Goal: Transaction & Acquisition: Purchase product/service

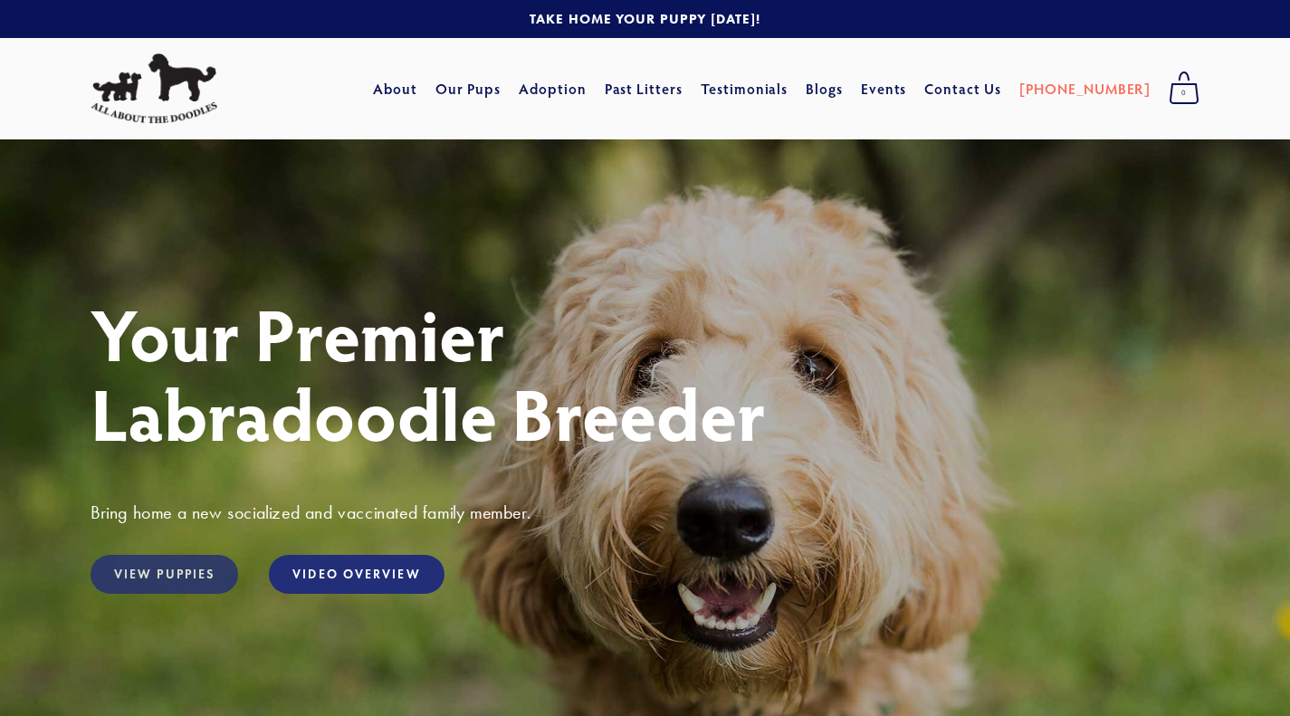
click at [177, 577] on link "View Puppies" at bounding box center [165, 574] width 148 height 39
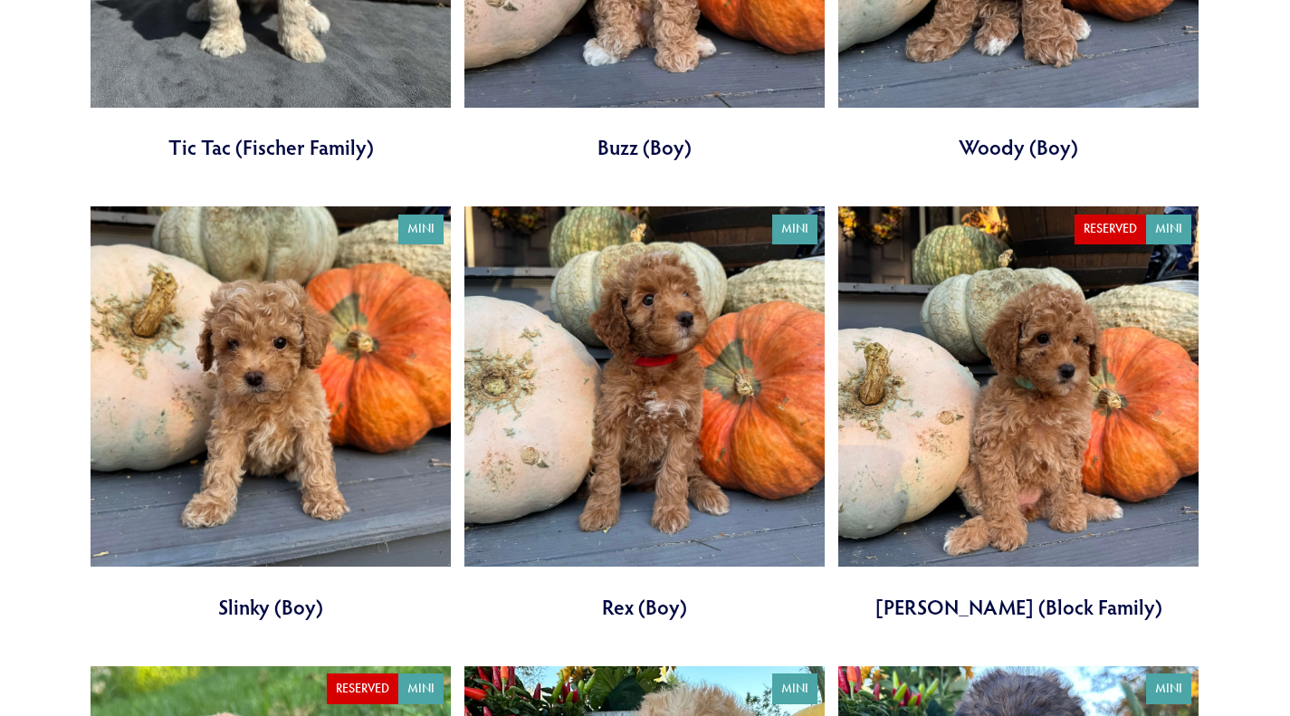
scroll to position [2368, 0]
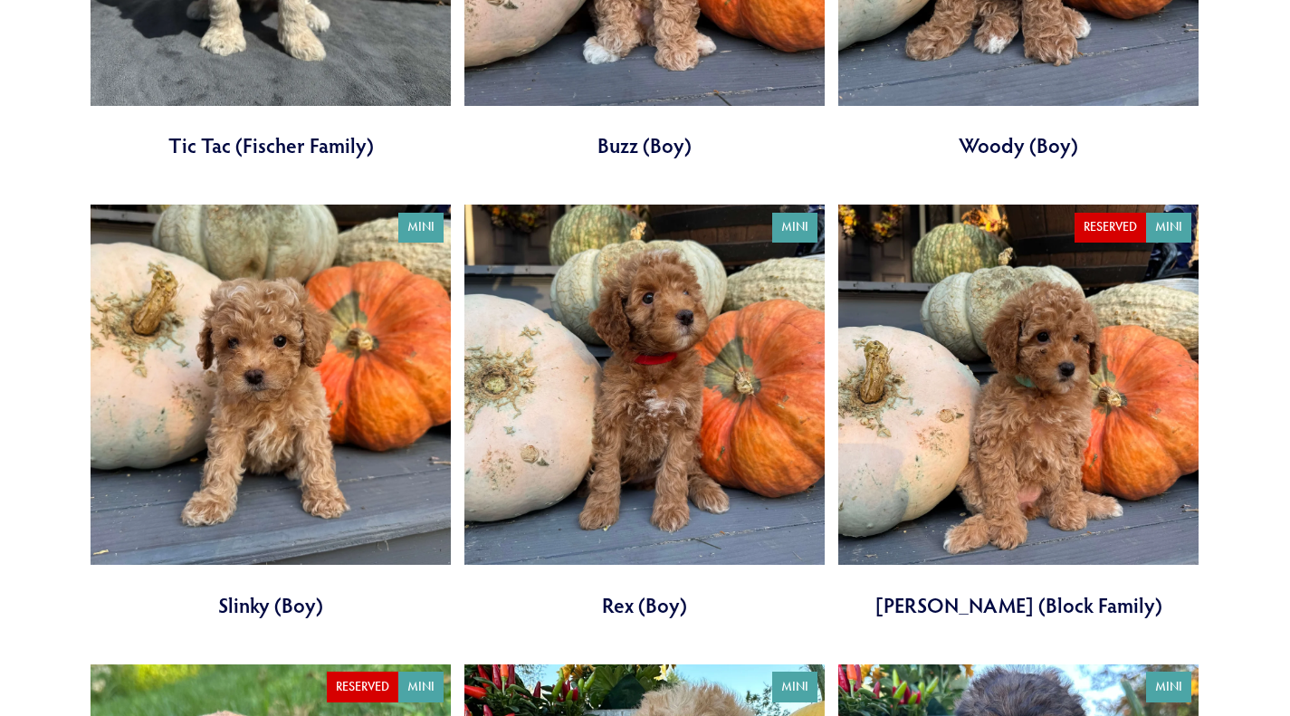
click at [264, 455] on link at bounding box center [271, 412] width 360 height 415
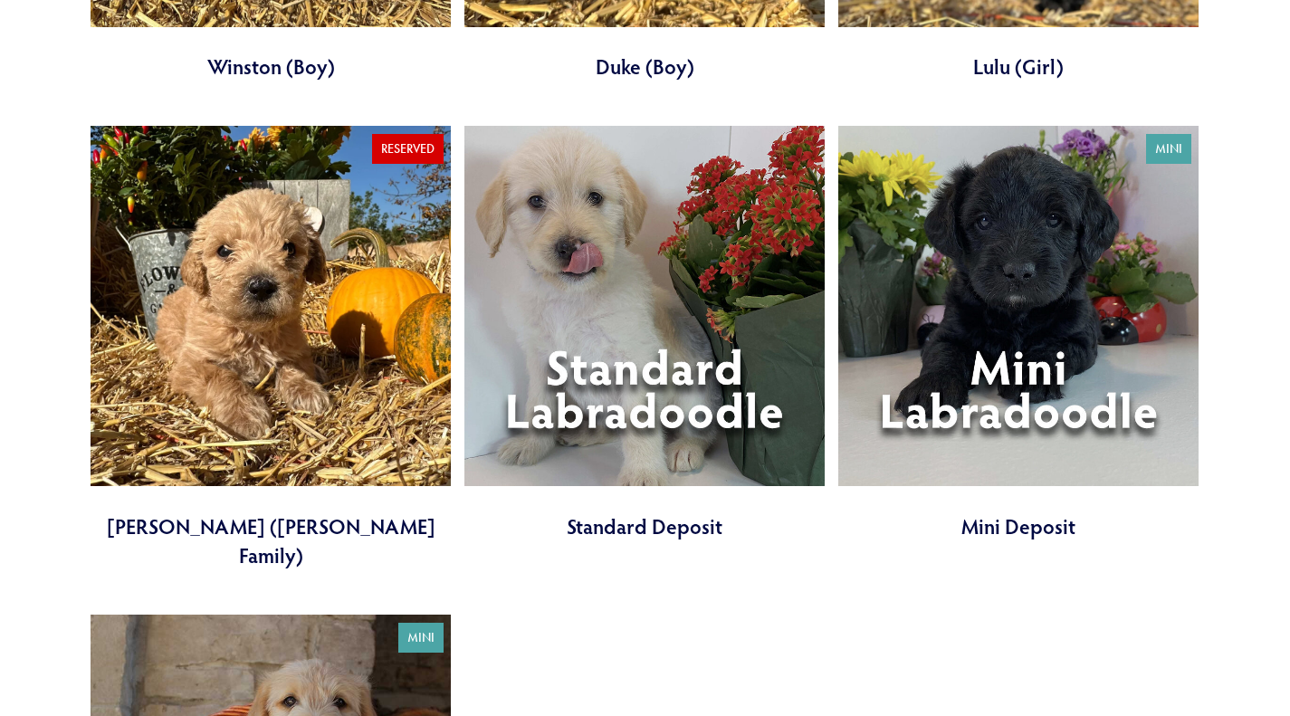
scroll to position [5264, 0]
click at [1014, 203] on link at bounding box center [1018, 332] width 360 height 415
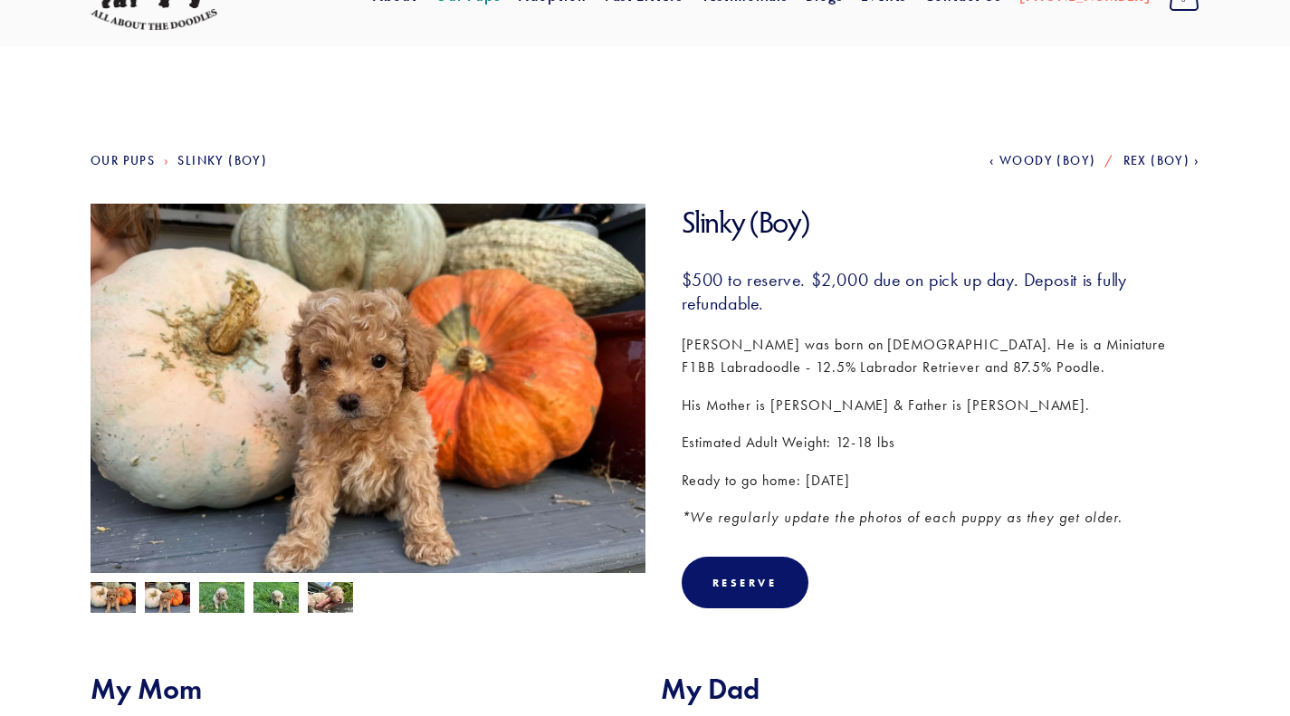
scroll to position [94, 0]
click at [178, 597] on img at bounding box center [167, 596] width 45 height 34
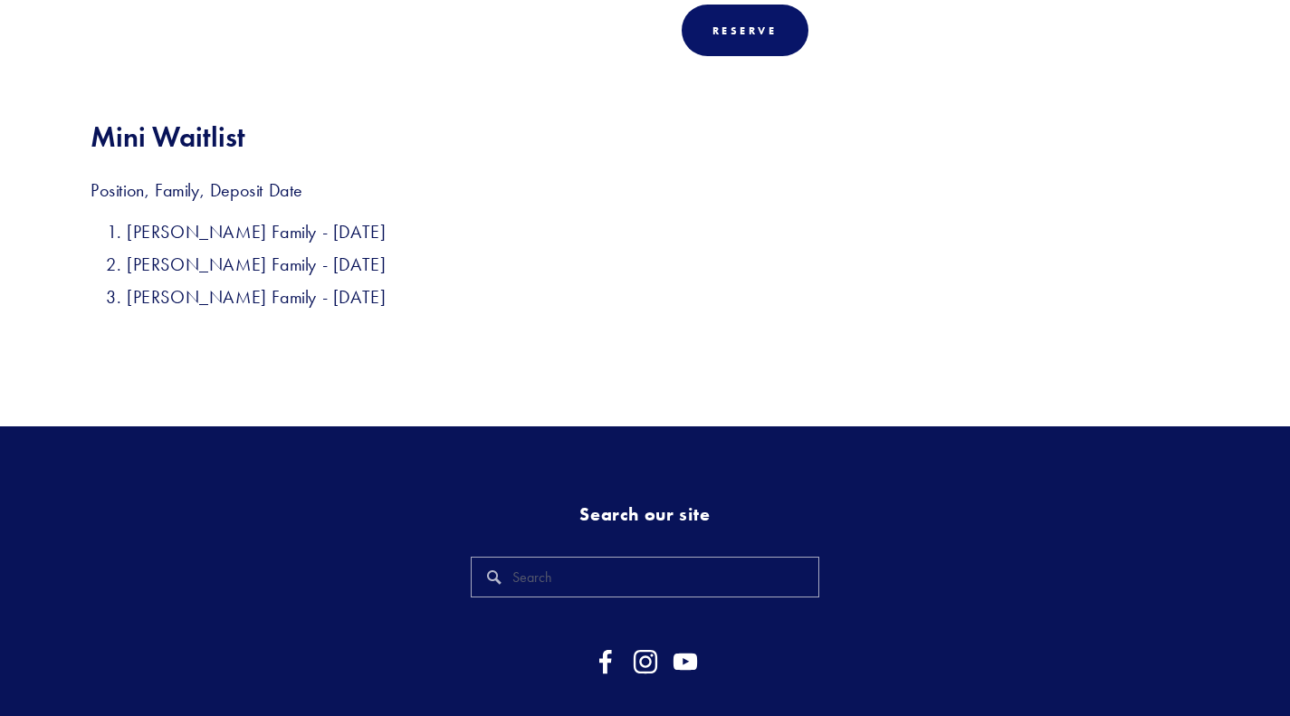
scroll to position [788, 0]
